Goal: Task Accomplishment & Management: Manage account settings

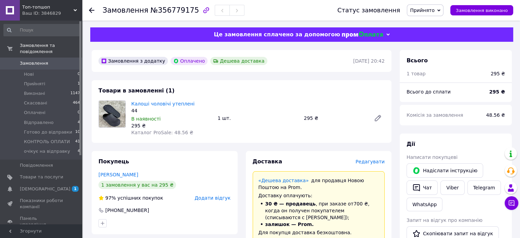
click at [41, 60] on span "Замовлення" at bounding box center [34, 63] width 28 height 6
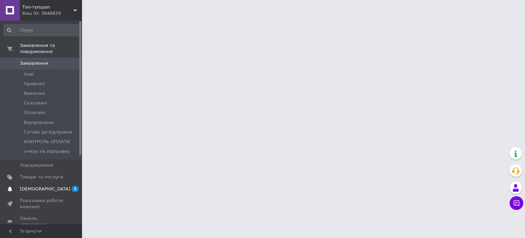
click at [55, 186] on span "[DEMOGRAPHIC_DATA]" at bounding box center [41, 189] width 43 height 6
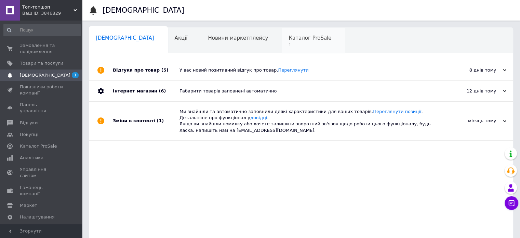
click at [289, 37] on span "Каталог ProSale" at bounding box center [310, 38] width 43 height 6
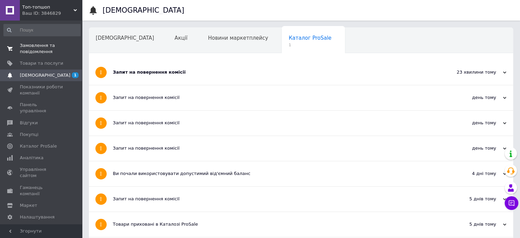
click at [52, 46] on span "Замовлення та повідомлення" at bounding box center [41, 48] width 43 height 12
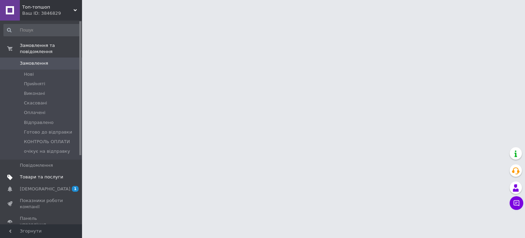
click at [48, 174] on span "Товари та послуги" at bounding box center [41, 177] width 43 height 6
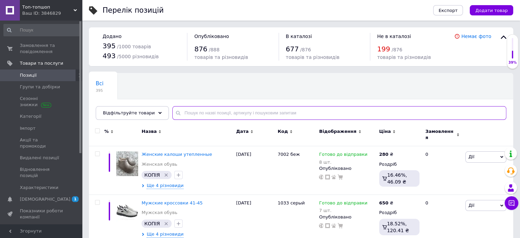
click at [213, 115] on input "text" at bounding box center [339, 113] width 334 height 14
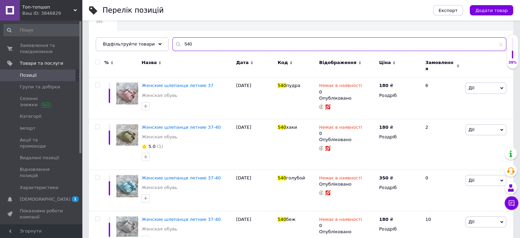
scroll to position [85, 0]
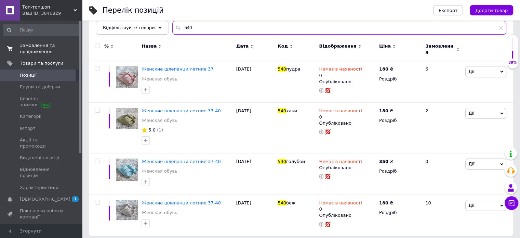
type input "540"
click at [48, 50] on span "Замовлення та повідомлення" at bounding box center [41, 48] width 43 height 12
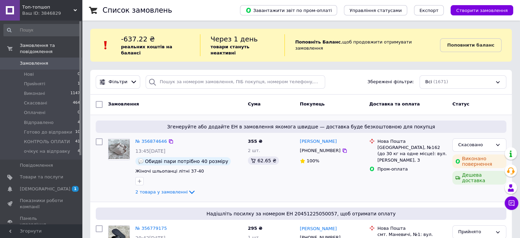
click at [324, 115] on div "Згенеруйте або додайте ЕН в замовлення якомога швидше — доставка буде безкоштов…" at bounding box center [301, 158] width 422 height 86
click at [157, 138] on link "№ 356874646" at bounding box center [150, 140] width 31 height 5
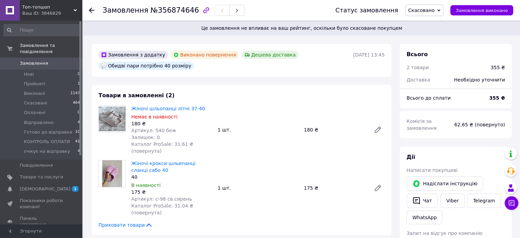
click at [50, 60] on span "Замовлення" at bounding box center [41, 63] width 43 height 6
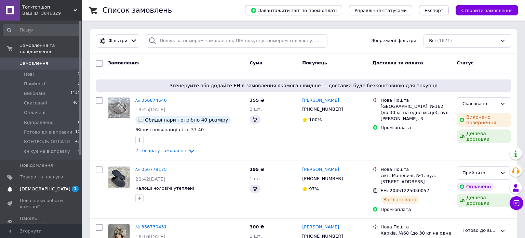
click at [64, 186] on span "1" at bounding box center [72, 189] width 19 height 6
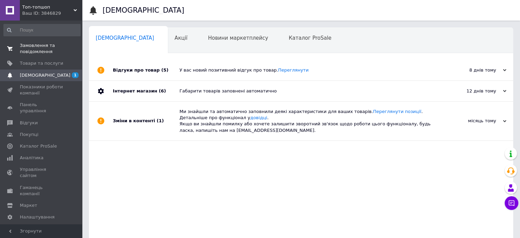
click at [31, 49] on span "Замовлення та повідомлення" at bounding box center [41, 48] width 43 height 12
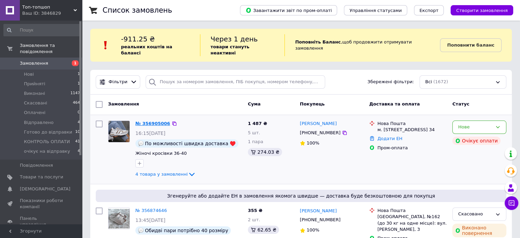
click at [145, 121] on link "№ 356905006" at bounding box center [152, 123] width 35 height 5
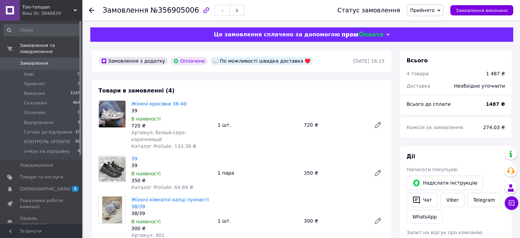
click at [179, 132] on span "Артикул: белый-серо-коричневый" at bounding box center [158, 136] width 55 height 12
drag, startPoint x: 179, startPoint y: 132, endPoint x: 172, endPoint y: 132, distance: 7.2
click at [172, 132] on span "Артикул: белый-серо-коричневый" at bounding box center [158, 136] width 55 height 12
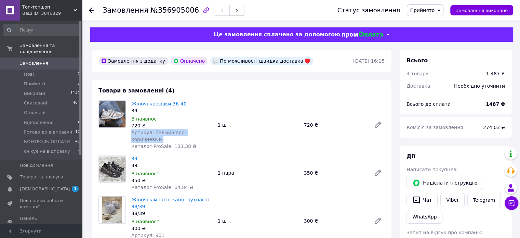
click at [172, 132] on span "Артикул: белый-серо-коричневый" at bounding box center [158, 136] width 55 height 12
click at [155, 136] on span "Артикул: белый-серо-коричневый" at bounding box center [158, 136] width 55 height 12
drag, startPoint x: 152, startPoint y: 133, endPoint x: 210, endPoint y: 133, distance: 58.5
click at [210, 133] on div "Артикул: белый-серо-коричневый" at bounding box center [171, 136] width 81 height 14
copy span "белый-серо-коричневый"
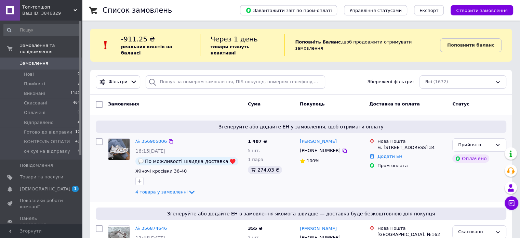
scroll to position [45, 0]
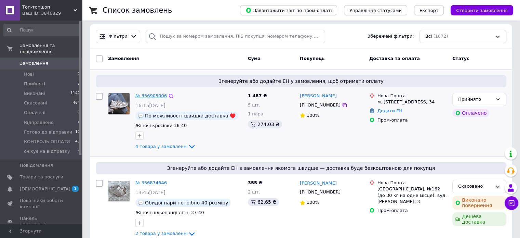
click at [153, 93] on link "№ 356905006" at bounding box center [150, 95] width 31 height 5
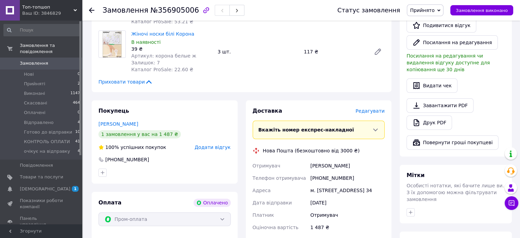
scroll to position [402, 0]
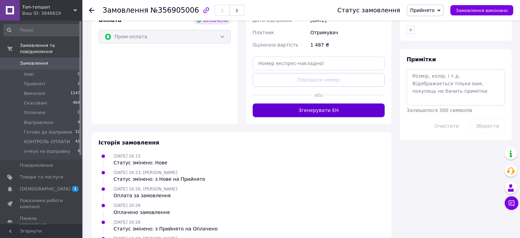
click at [328, 108] on button "Згенерувати ЕН" at bounding box center [319, 110] width 132 height 14
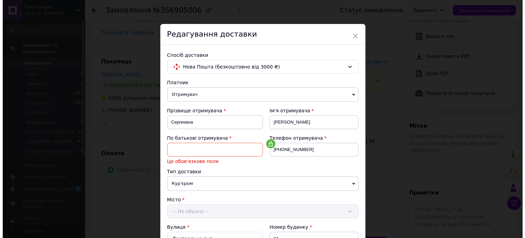
scroll to position [0, 0]
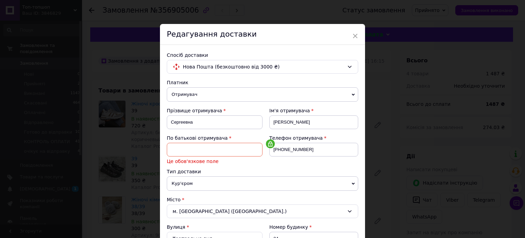
click at [212, 149] on input at bounding box center [215, 150] width 96 height 14
type input "Невідомо"
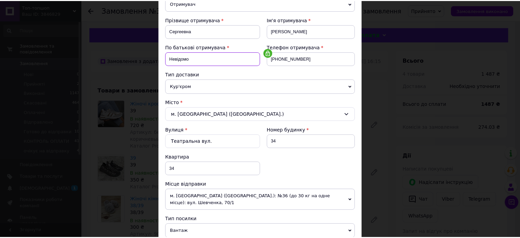
scroll to position [325, 0]
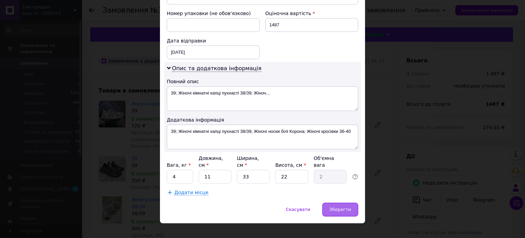
click at [343, 202] on div "Зберегти" at bounding box center [340, 209] width 36 height 14
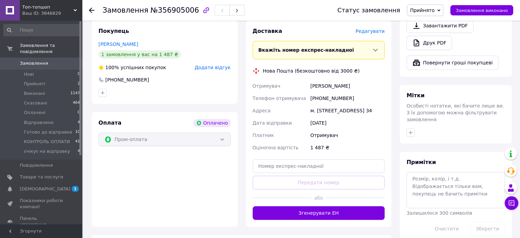
scroll to position [319, 0]
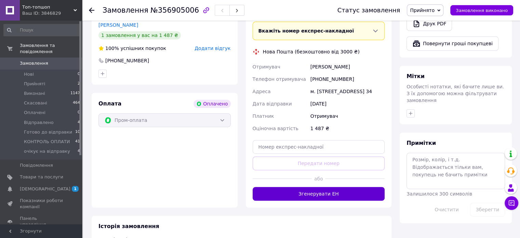
click at [358, 198] on button "Згенерувати ЕН" at bounding box center [319, 194] width 132 height 14
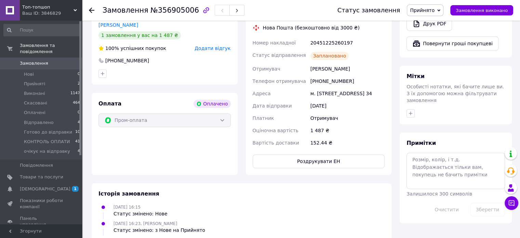
click at [54, 57] on link "Замовлення 0" at bounding box center [42, 63] width 84 height 12
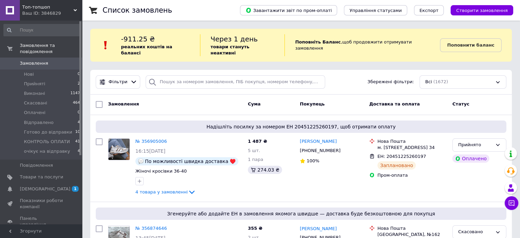
click at [477, 4] on div "Завантажити звіт по пром-оплаті Управління статусами Експорт Створити замовлення" at bounding box center [369, 10] width 287 height 21
click at [477, 13] on span "Створити замовлення" at bounding box center [482, 10] width 52 height 5
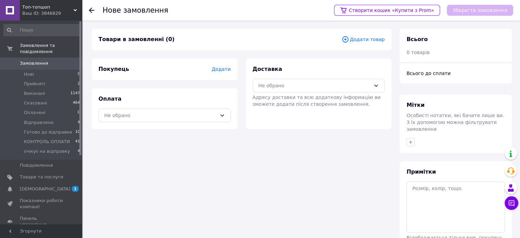
drag, startPoint x: 234, startPoint y: 75, endPoint x: 220, endPoint y: 71, distance: 14.5
click at [232, 75] on div "Покупець Додати" at bounding box center [165, 69] width 146 height 22
click at [220, 71] on span "Додати" at bounding box center [221, 68] width 19 height 5
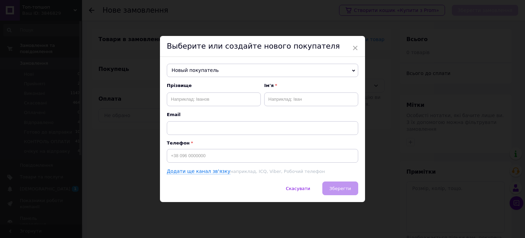
click at [214, 75] on span "Новый покупатель" at bounding box center [262, 71] width 191 height 14
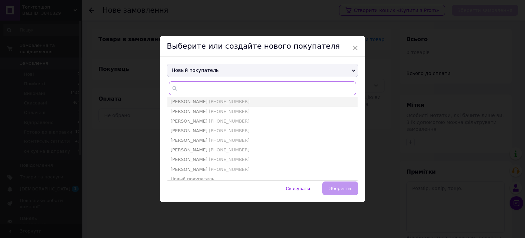
paste input "0980814536"
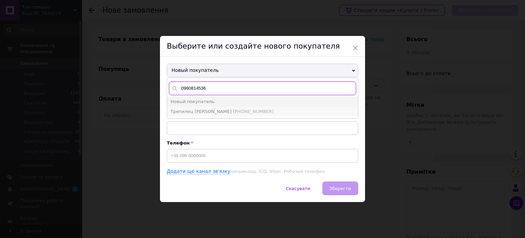
type input "0980814536"
click at [233, 111] on span "[PHONE_NUMBER]" at bounding box center [253, 111] width 41 height 5
type input "Трепилец [PERSON_NAME]"
type input "[PHONE_NUMBER]"
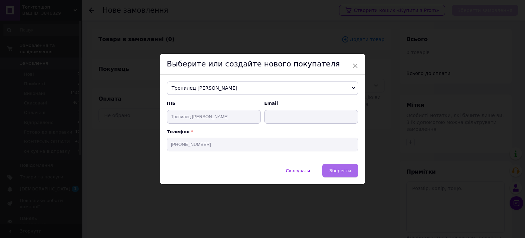
click at [329, 169] on button "Зберегти" at bounding box center [340, 170] width 36 height 14
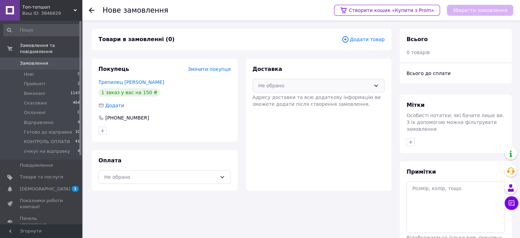
click at [290, 83] on div "Не обрано" at bounding box center [314, 86] width 112 height 8
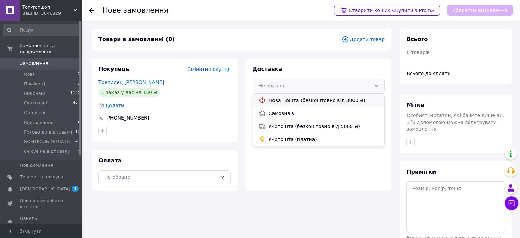
click at [291, 101] on span "Нова Пошта (безкоштовно від 3000 ₴)" at bounding box center [324, 100] width 110 height 7
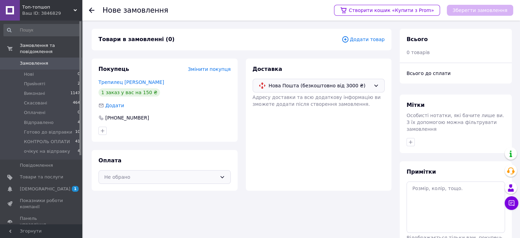
click at [194, 175] on div "Не обрано" at bounding box center [160, 177] width 112 height 8
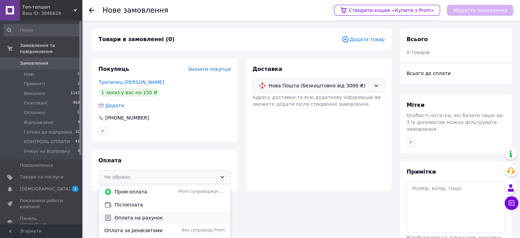
click at [182, 214] on span "Оплата на рахунок" at bounding box center [170, 217] width 110 height 7
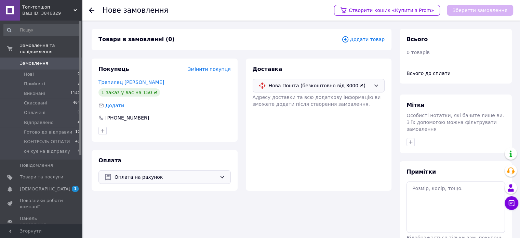
click at [377, 42] on span "Додати товар" at bounding box center [363, 40] width 43 height 8
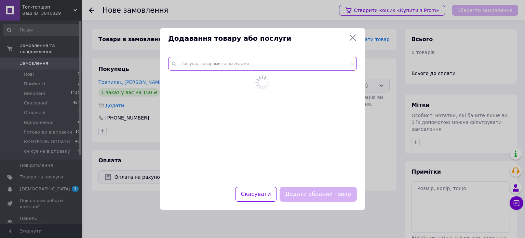
click at [307, 63] on input "text" at bounding box center [262, 64] width 189 height 14
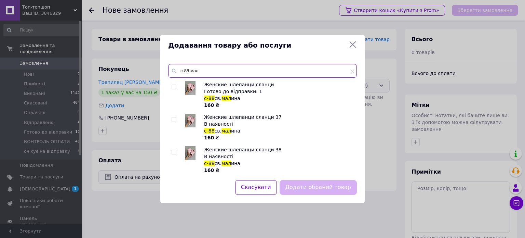
type input "с-88 мал"
click at [174, 116] on div at bounding box center [175, 127] width 7 height 27
click at [171, 117] on div "Женские шлепанци сланци Готово до відправки: 1 с-88 св. мал ина 160 ₴ Женские ш…" at bounding box center [262, 126] width 188 height 91
click at [175, 119] on input "checkbox" at bounding box center [174, 119] width 4 height 4
checkbox input "true"
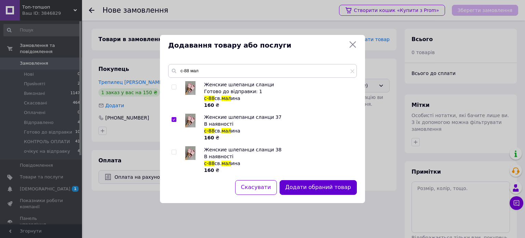
click at [332, 185] on button "Додати обраний товар" at bounding box center [318, 187] width 77 height 15
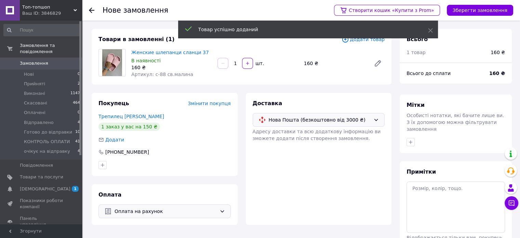
click at [367, 40] on div "Товар успішно доданий" at bounding box center [308, 30] width 260 height 19
click at [364, 41] on span "Додати товар" at bounding box center [363, 40] width 43 height 8
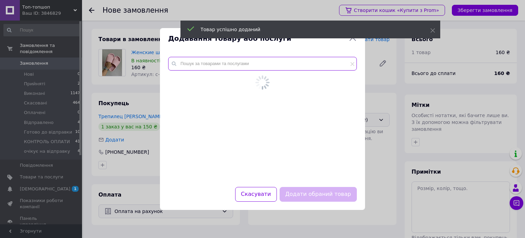
click at [310, 63] on input "text" at bounding box center [262, 64] width 189 height 14
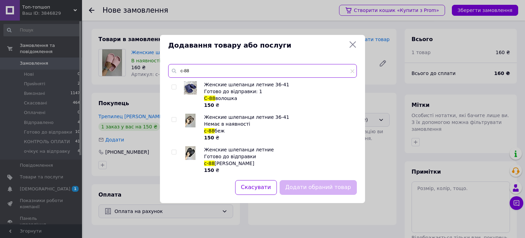
type input "с-88"
click at [174, 87] on input "checkbox" at bounding box center [174, 87] width 4 height 4
checkbox input "true"
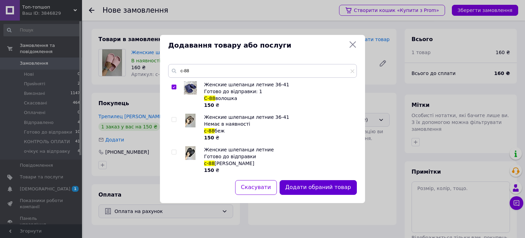
click at [318, 189] on button "Додати обраний товар" at bounding box center [318, 187] width 77 height 15
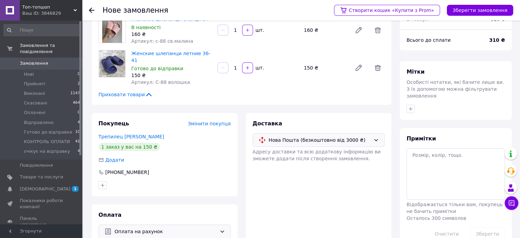
scroll to position [44, 0]
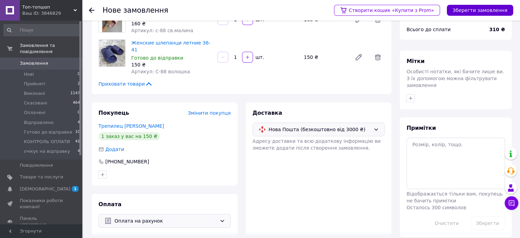
click at [462, 7] on button "Зберегти замовлення" at bounding box center [480, 10] width 66 height 11
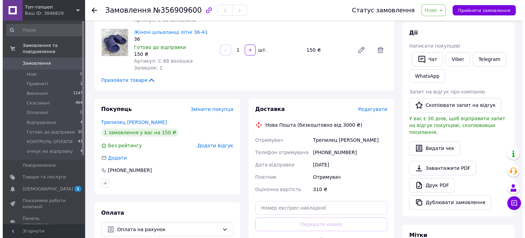
scroll to position [91, 0]
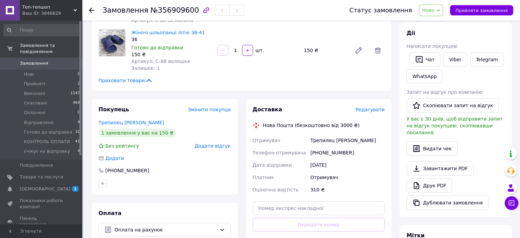
click at [372, 111] on span "Редагувати" at bounding box center [370, 109] width 29 height 5
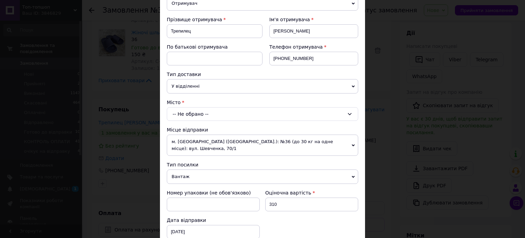
click at [223, 93] on div "Платник Отримувач Відправник Прізвище отримувача Трепилец Ім'я отримувача [PERS…" at bounding box center [262, 187] width 191 height 399
click at [234, 110] on div "-- Не обрано --" at bounding box center [262, 114] width 191 height 14
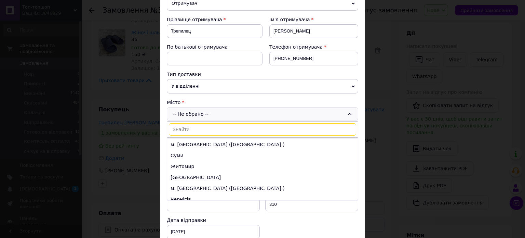
scroll to position [111, 0]
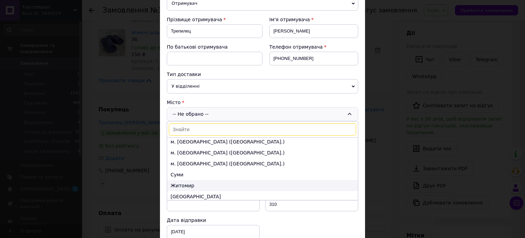
click at [208, 187] on li "Житомир" at bounding box center [262, 185] width 191 height 11
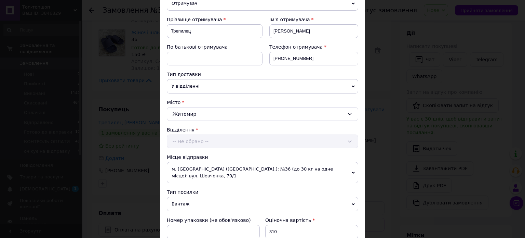
click at [209, 83] on span "У відділенні" at bounding box center [262, 86] width 191 height 14
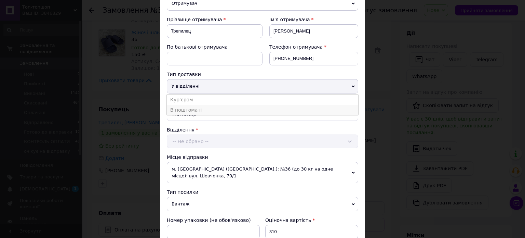
click at [205, 105] on li "В поштоматі" at bounding box center [262, 110] width 191 height 10
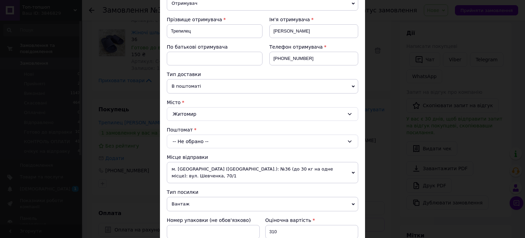
click at [214, 142] on div "-- Не обрано --" at bounding box center [262, 141] width 191 height 14
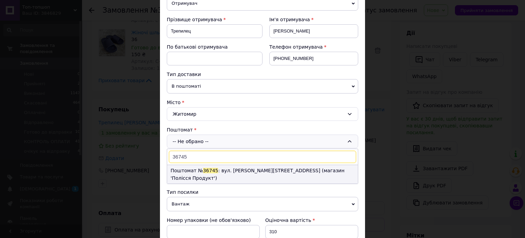
type input "36745"
click at [233, 169] on li "Поштомат № 36745 : вул. [PERSON_NAME][STREET_ADDRESS] (магазин 'Полісся Продукт…" at bounding box center [262, 174] width 191 height 18
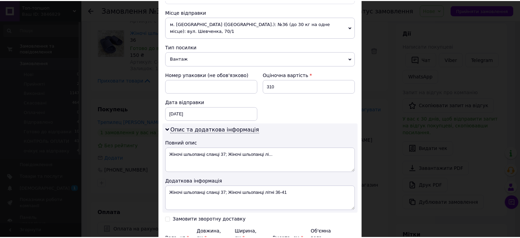
scroll to position [310, 0]
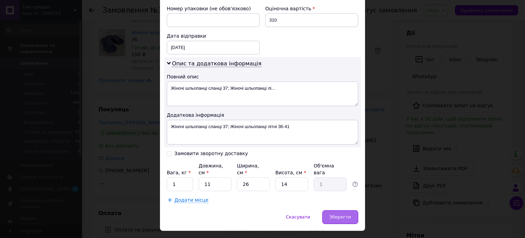
click at [345, 214] on span "Зберегти" at bounding box center [341, 216] width 22 height 5
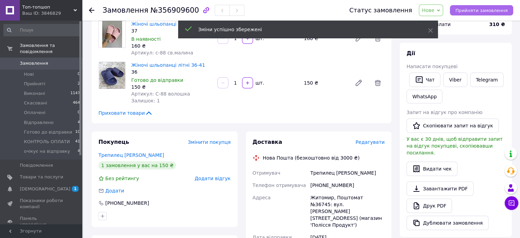
scroll to position [45, 0]
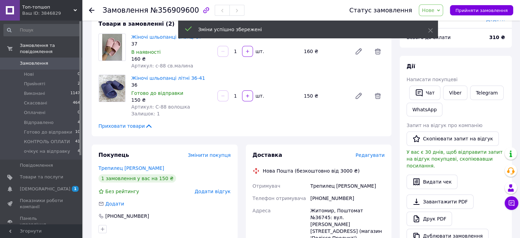
click at [434, 9] on span "Нове" at bounding box center [428, 10] width 12 height 5
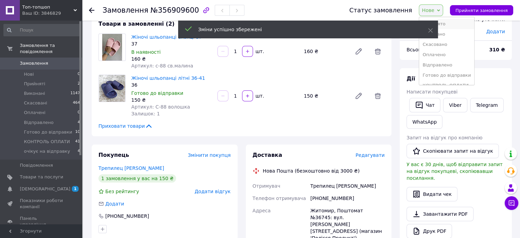
click at [442, 19] on li "Прийнято" at bounding box center [446, 24] width 55 height 10
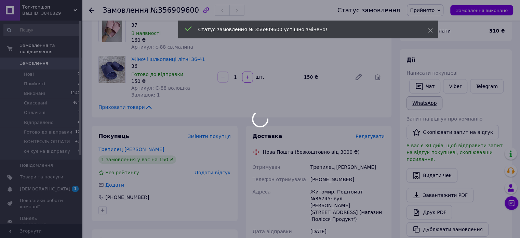
scroll to position [228, 0]
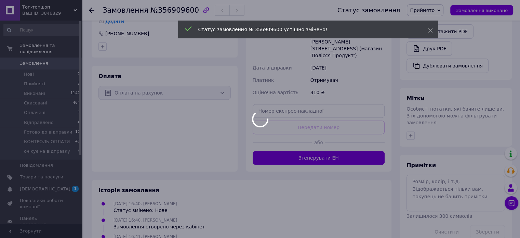
drag, startPoint x: 320, startPoint y: 164, endPoint x: 320, endPoint y: 150, distance: 14.0
click at [320, 164] on div at bounding box center [260, 119] width 520 height 238
click at [320, 144] on div at bounding box center [260, 119] width 520 height 238
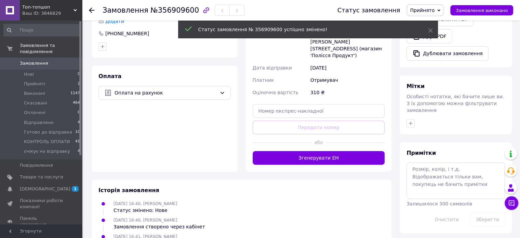
click at [320, 151] on button "Згенерувати ЕН" at bounding box center [319, 158] width 132 height 14
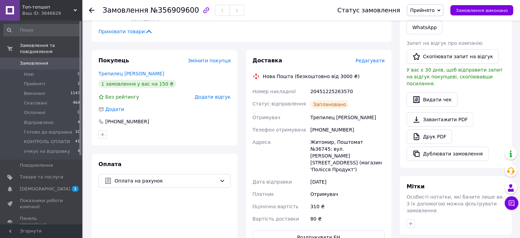
scroll to position [0, 0]
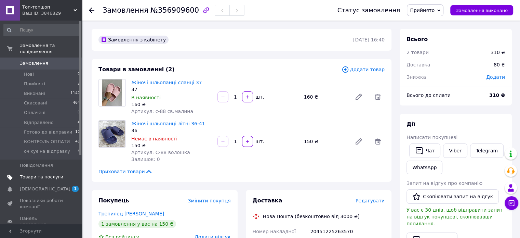
click at [50, 174] on span "Товари та послуги" at bounding box center [41, 177] width 43 height 6
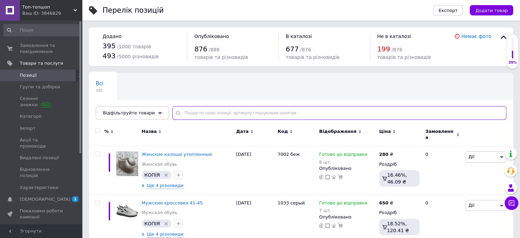
click at [230, 113] on input "text" at bounding box center [339, 113] width 334 height 14
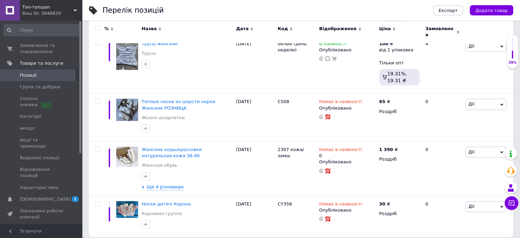
scroll to position [110, 0]
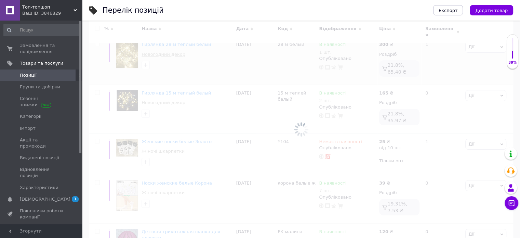
scroll to position [46, 0]
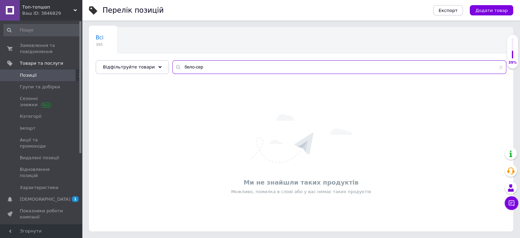
click at [197, 64] on input "бело-сер" at bounding box center [339, 67] width 334 height 14
paste input "ый-серо-коричневый"
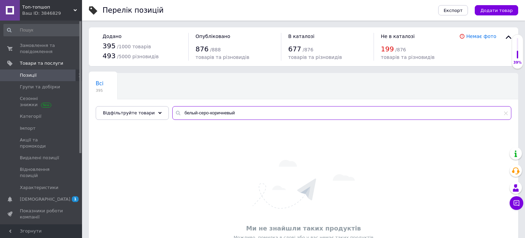
type input "белый-серо-коричневый"
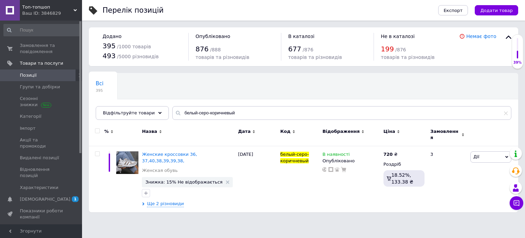
click at [249, 63] on div "Додано 395 / 1000 товарів 493 / 5000 різновидів Опубліковано 876 / 888 товарів …" at bounding box center [303, 46] width 429 height 39
click at [163, 153] on span "Женские кроссовки 36, 37,40,38,39,39,38," at bounding box center [169, 156] width 55 height 11
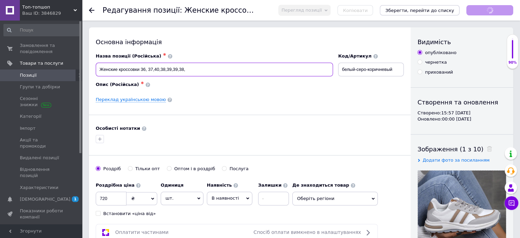
click at [204, 76] on input "Женские кроссовки 36, 37,40,38,39,39,38," at bounding box center [214, 70] width 237 height 14
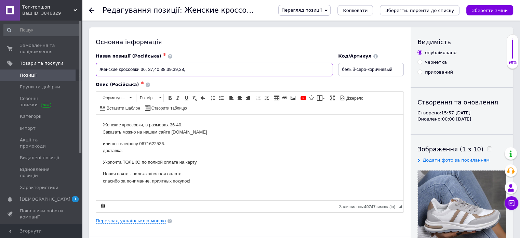
drag, startPoint x: 209, startPoint y: 70, endPoint x: 140, endPoint y: 71, distance: 69.4
click at [140, 71] on input "Женские кроссовки 36, 37,40,38,39,39,38," at bounding box center [214, 70] width 237 height 14
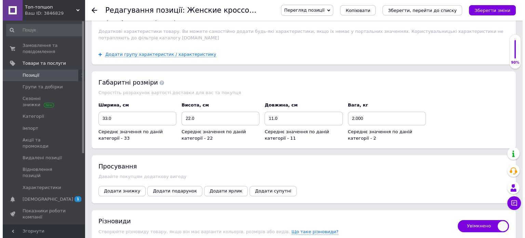
scroll to position [957, 0]
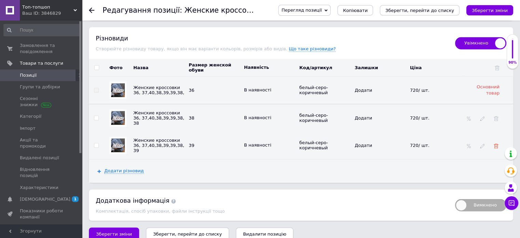
type input "Женские кроссовки"
click at [496, 143] on icon at bounding box center [496, 145] width 5 height 5
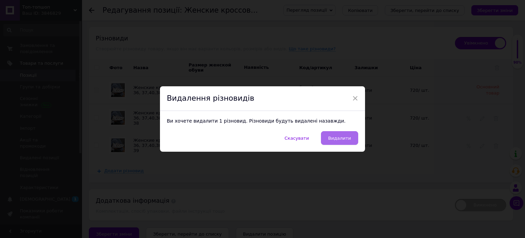
click at [336, 133] on button "Видалити" at bounding box center [339, 138] width 37 height 14
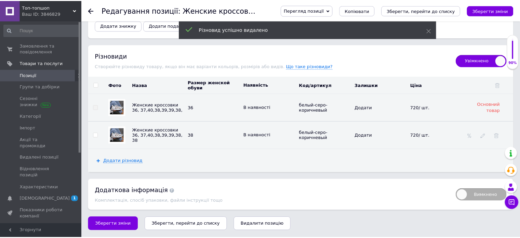
scroll to position [934, 0]
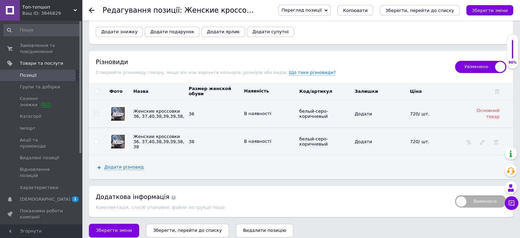
click at [495, 14] on button "Зберегти зміни" at bounding box center [489, 10] width 47 height 10
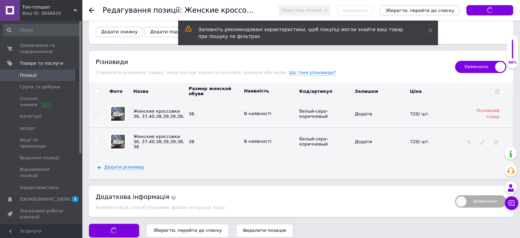
click at [496, 10] on div "Зберегти зміни" at bounding box center [489, 10] width 47 height 10
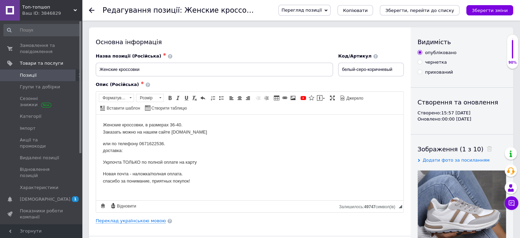
scroll to position [0, 0]
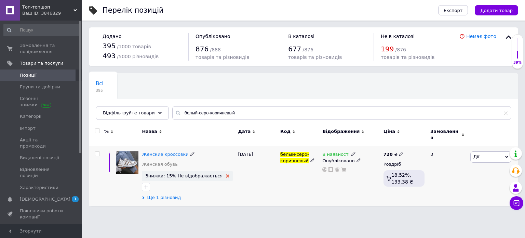
click at [226, 174] on use at bounding box center [227, 175] width 3 height 3
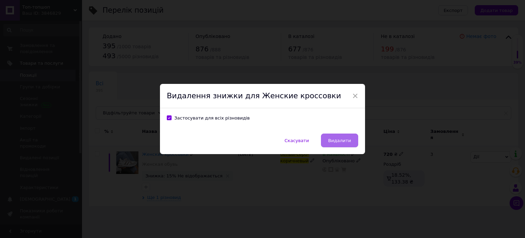
click at [327, 141] on button "Видалити" at bounding box center [339, 140] width 37 height 14
click at [331, 139] on div "Скасувати   Видалити" at bounding box center [262, 143] width 205 height 21
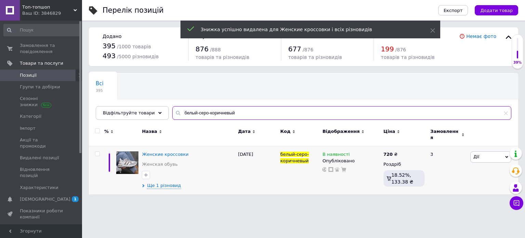
click at [212, 113] on input "белый-серо-коричневый" at bounding box center [341, 113] width 339 height 14
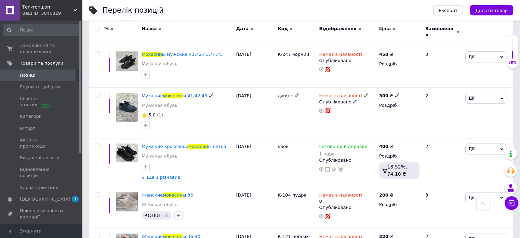
scroll to position [410, 0]
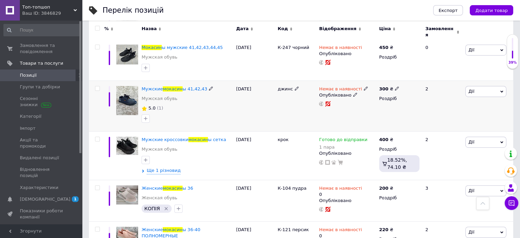
type input "мокасин"
click at [485, 86] on span "Дії" at bounding box center [485, 91] width 41 height 11
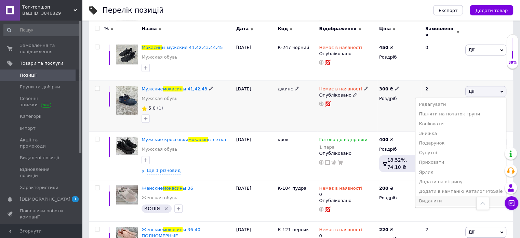
click at [460, 196] on li "Видалити" at bounding box center [460, 201] width 91 height 10
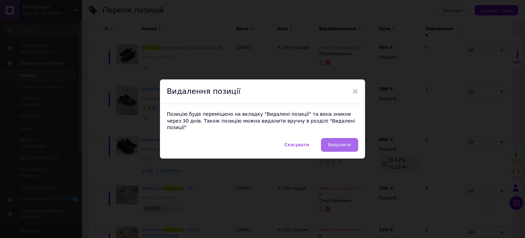
click at [340, 142] on span "Видалити" at bounding box center [339, 144] width 23 height 5
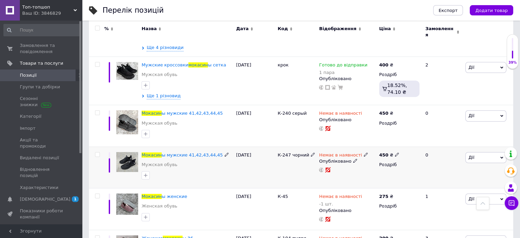
scroll to position [228, 0]
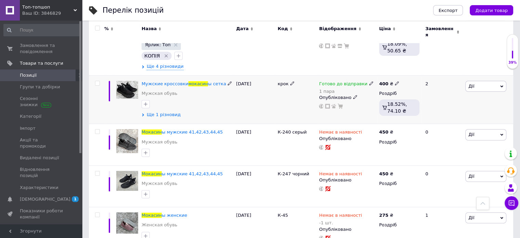
click at [152, 111] on span "Ще 1 різновид" at bounding box center [164, 114] width 34 height 6
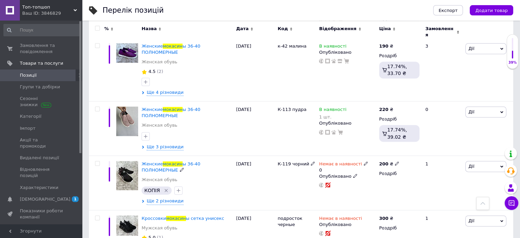
scroll to position [821, 0]
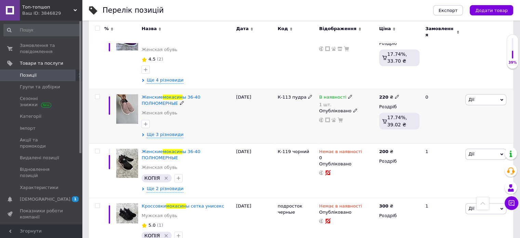
click at [348, 94] on icon at bounding box center [350, 96] width 4 height 4
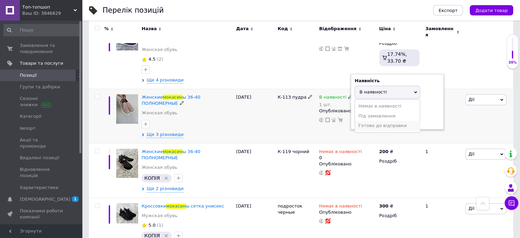
click at [365, 121] on li "Готово до відправки" at bounding box center [387, 126] width 65 height 10
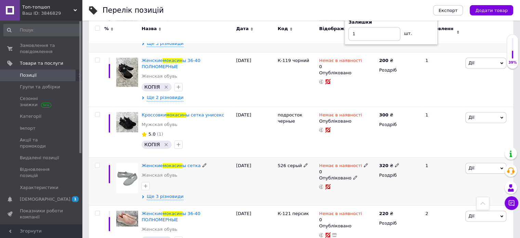
scroll to position [918, 0]
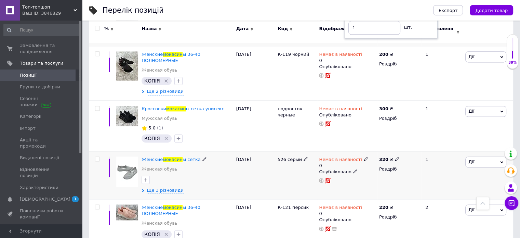
click at [364, 157] on icon at bounding box center [366, 159] width 4 height 4
click at [382, 182] on li "Готово до відправки" at bounding box center [401, 187] width 65 height 10
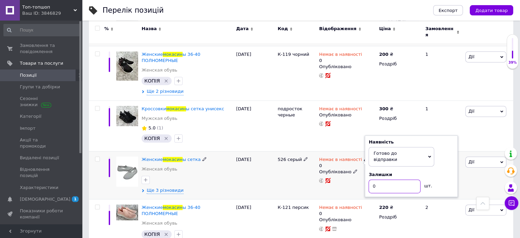
click at [380, 179] on input "0" at bounding box center [395, 186] width 52 height 14
type input "3"
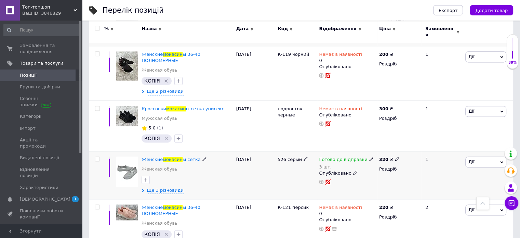
click at [166, 151] on div "Женские мокасин ы сетка Женская обувь Ще 3 різновиди" at bounding box center [187, 175] width 94 height 48
click at [167, 187] on span "Ще 3 різновиди" at bounding box center [165, 190] width 37 height 6
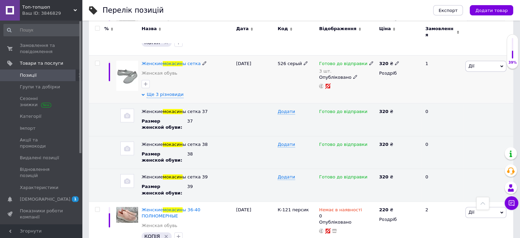
scroll to position [1015, 0]
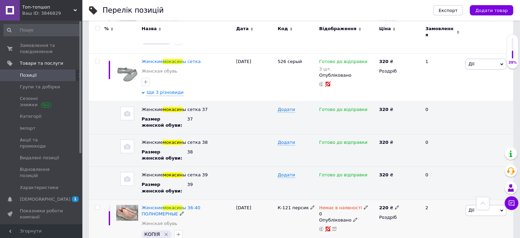
click at [364, 205] on icon at bounding box center [366, 207] width 4 height 4
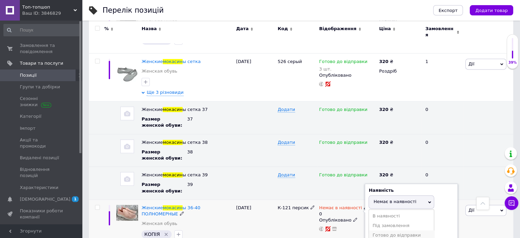
click at [382, 230] on li "Готово до відправки" at bounding box center [401, 235] width 65 height 10
click at [390, 227] on input "0" at bounding box center [395, 234] width 52 height 14
type input "3"
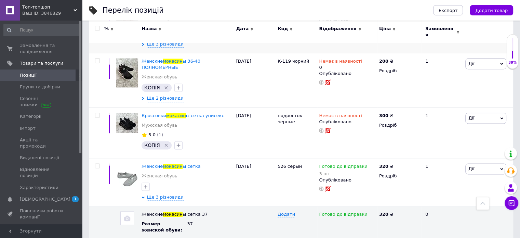
scroll to position [1132, 0]
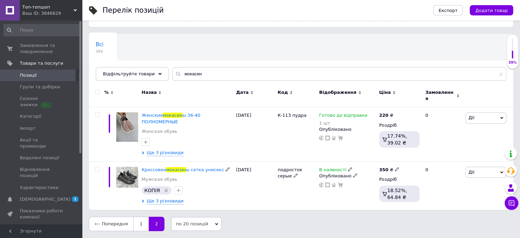
scroll to position [29, 0]
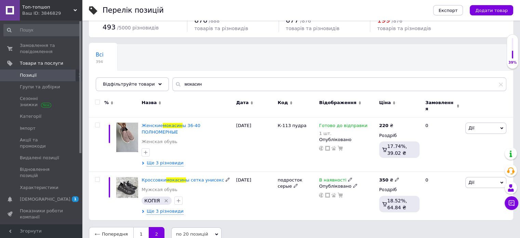
drag, startPoint x: 193, startPoint y: 167, endPoint x: 257, endPoint y: 68, distance: 117.2
click at [257, 68] on div "Всі 394 Дитяче взуття 44 Видалити Редагувати Ok Відфільтровано... Зберегти" at bounding box center [301, 71] width 424 height 56
click at [348, 177] on icon at bounding box center [350, 179] width 4 height 4
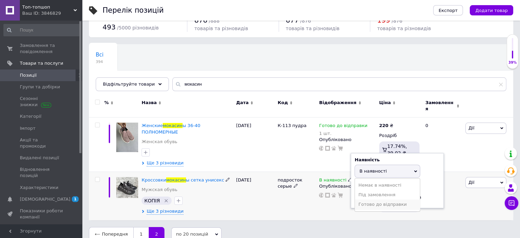
click at [361, 199] on li "Готово до відправки" at bounding box center [387, 204] width 65 height 10
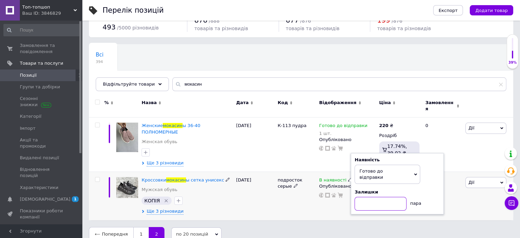
click at [364, 197] on input at bounding box center [381, 204] width 52 height 14
type input "3"
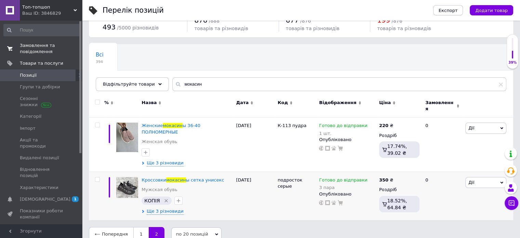
click at [52, 50] on span "Замовлення та повідомлення" at bounding box center [41, 48] width 43 height 12
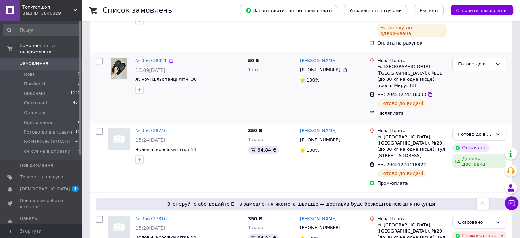
scroll to position [410, 0]
